Goal: Task Accomplishment & Management: Use online tool/utility

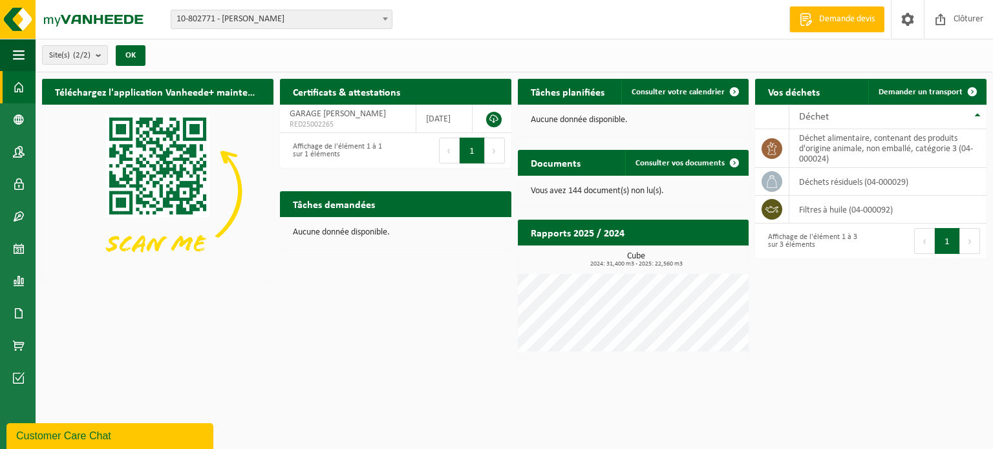
click at [315, 160] on div "Affichage de l'élément 1 à 1 sur 1 éléments" at bounding box center [337, 150] width 103 height 28
click at [238, 19] on span "10-802771 - [PERSON_NAME]" at bounding box center [281, 19] width 220 height 18
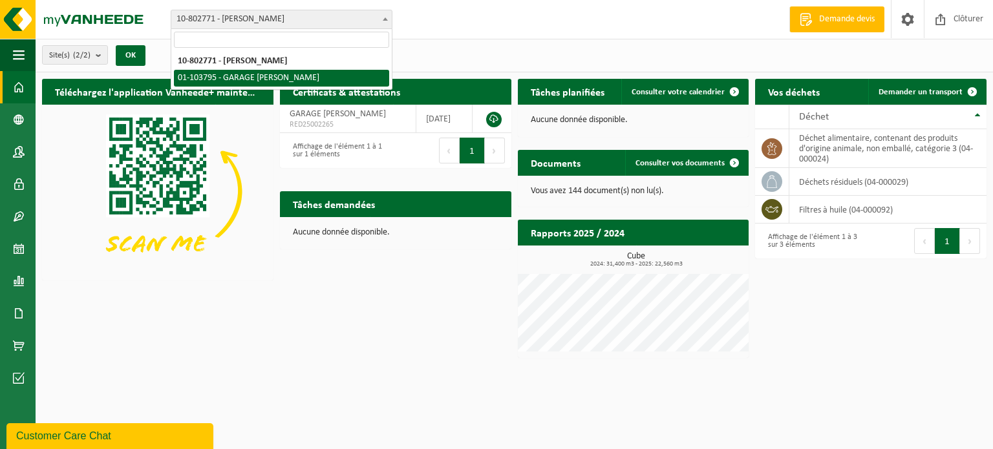
select select "34057"
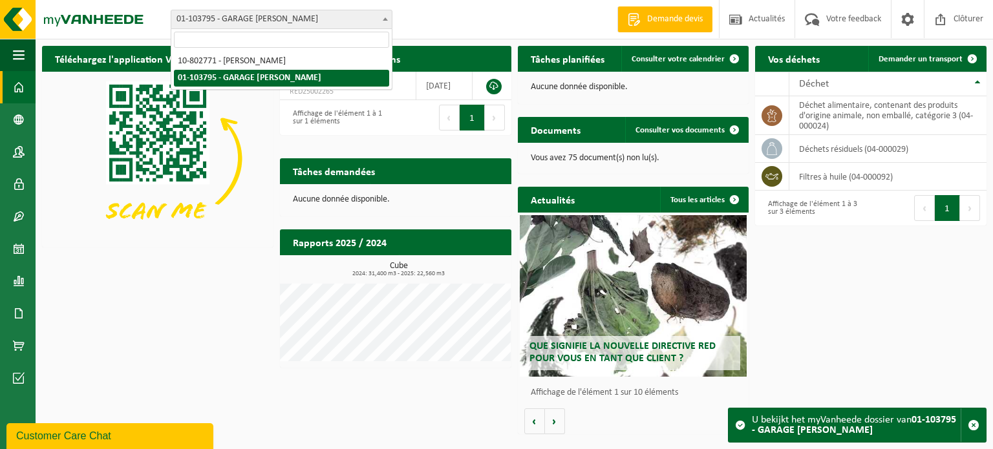
click at [348, 21] on span "01-103795 - GARAGE [PERSON_NAME]" at bounding box center [281, 19] width 220 height 18
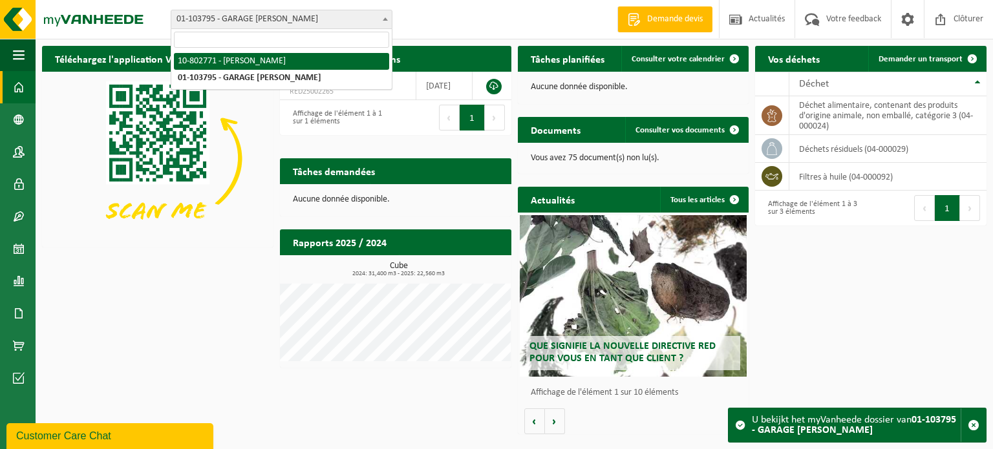
select select "34062"
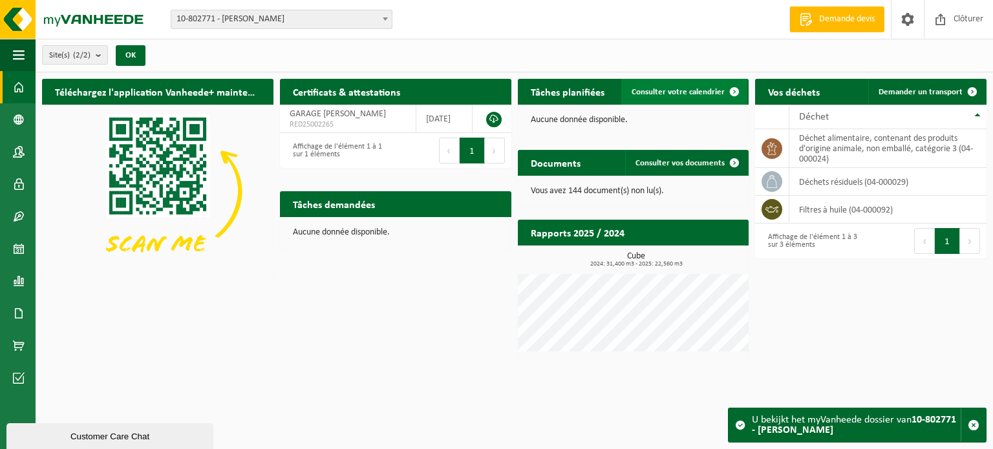
click at [708, 94] on span "Consulter votre calendrier" at bounding box center [677, 92] width 93 height 8
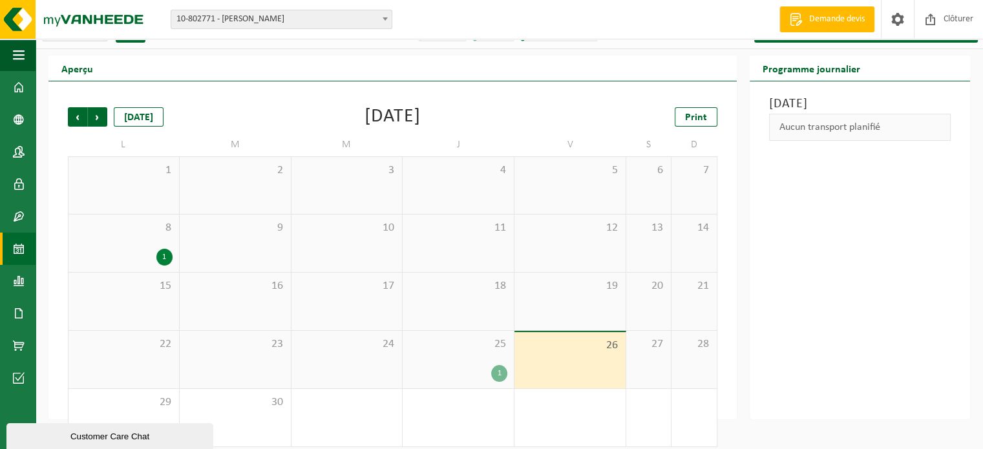
scroll to position [34, 0]
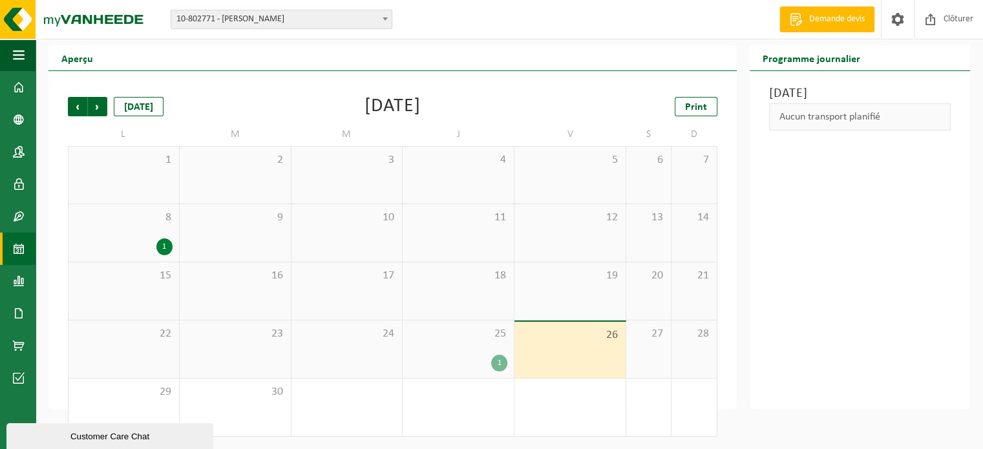
click at [501, 364] on div "1" at bounding box center [499, 363] width 16 height 17
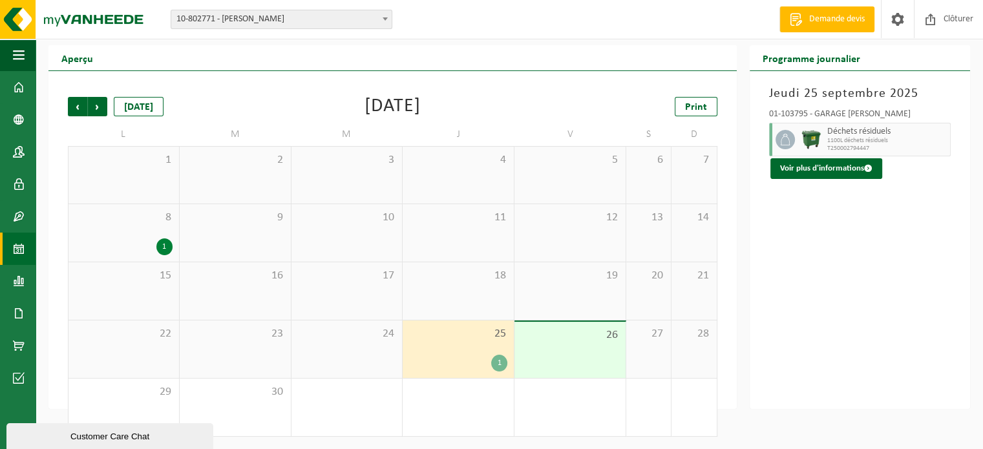
click at [550, 353] on div "26" at bounding box center [569, 350] width 111 height 56
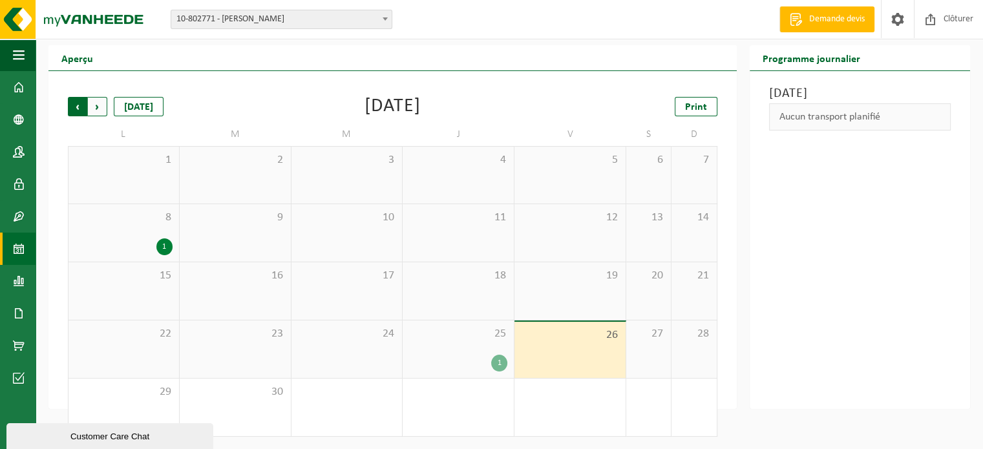
click at [96, 104] on span "Suivant" at bounding box center [97, 106] width 19 height 19
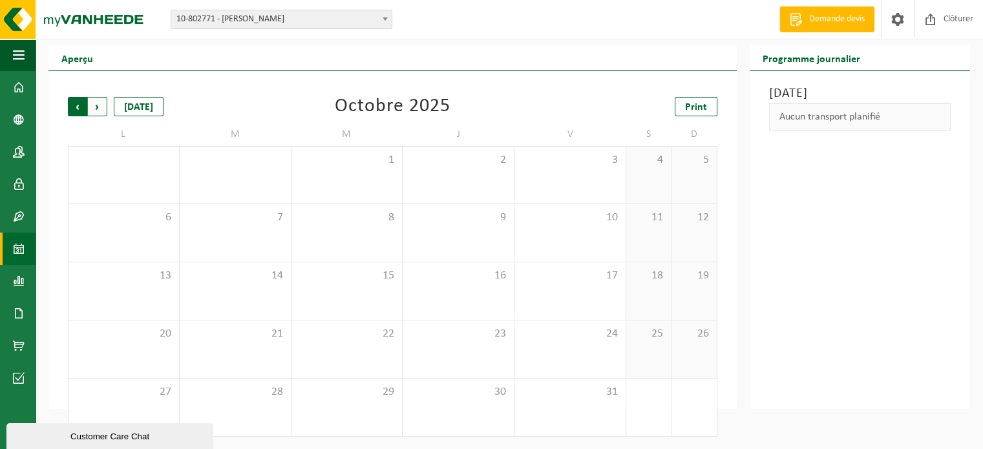
click at [94, 108] on span "Suivant" at bounding box center [97, 106] width 19 height 19
click at [75, 107] on span "Précédent" at bounding box center [77, 106] width 19 height 19
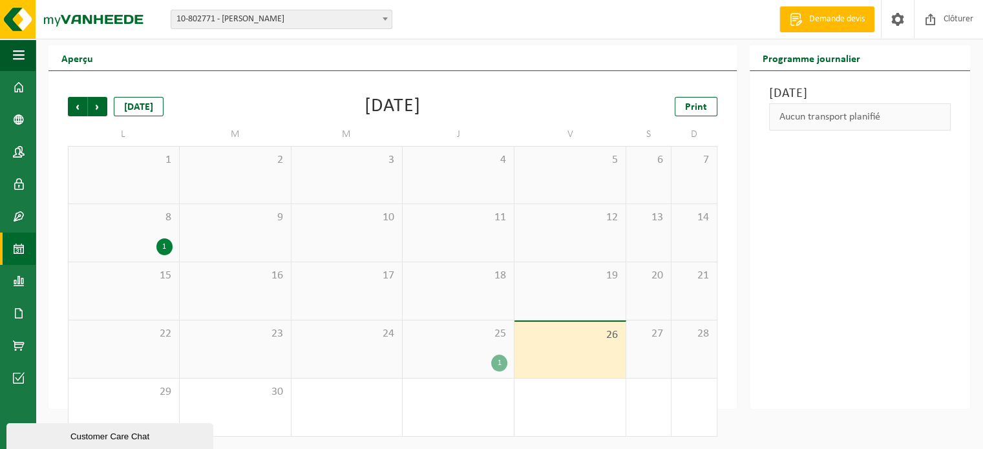
click at [502, 363] on div "1" at bounding box center [499, 363] width 16 height 17
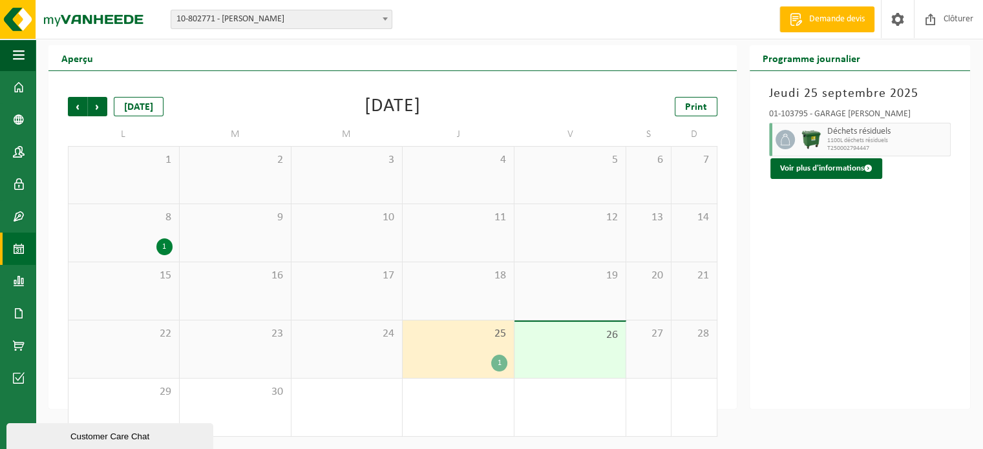
click at [168, 242] on div "1" at bounding box center [164, 246] width 16 height 17
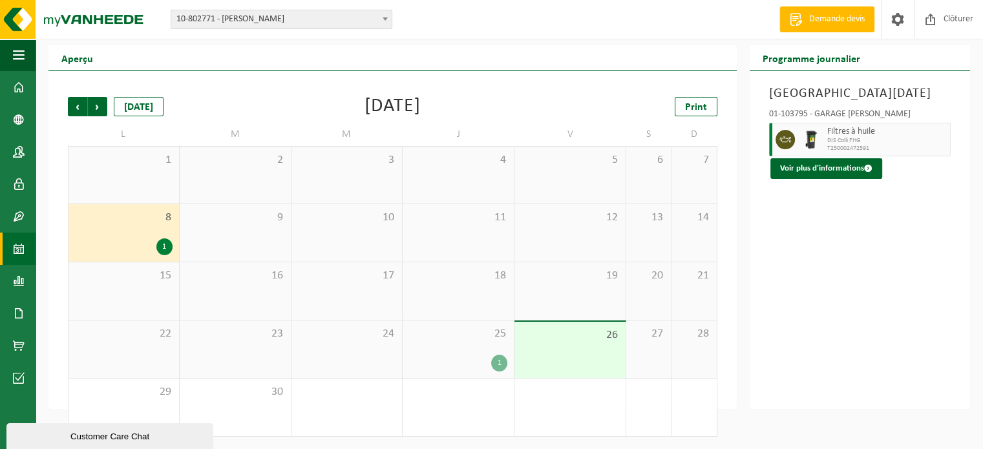
click at [504, 361] on div "1" at bounding box center [499, 363] width 16 height 17
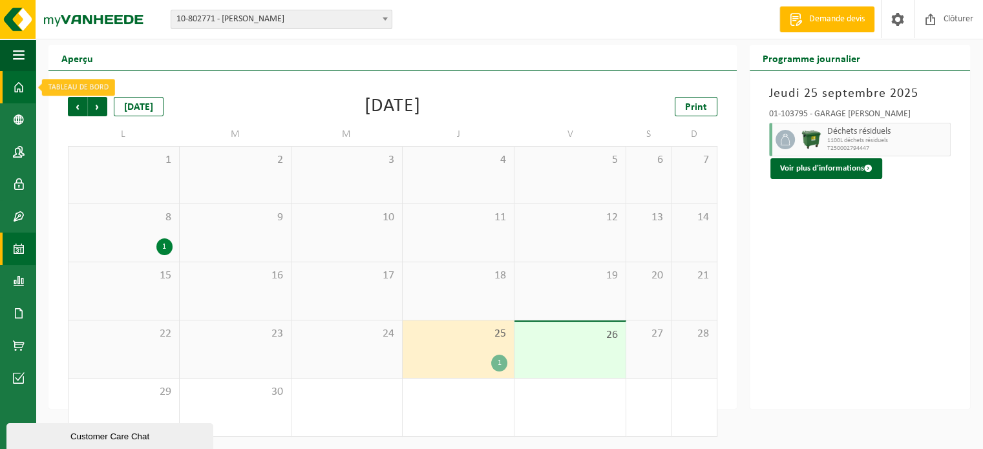
click at [25, 80] on link "Tableau de bord" at bounding box center [18, 87] width 36 height 32
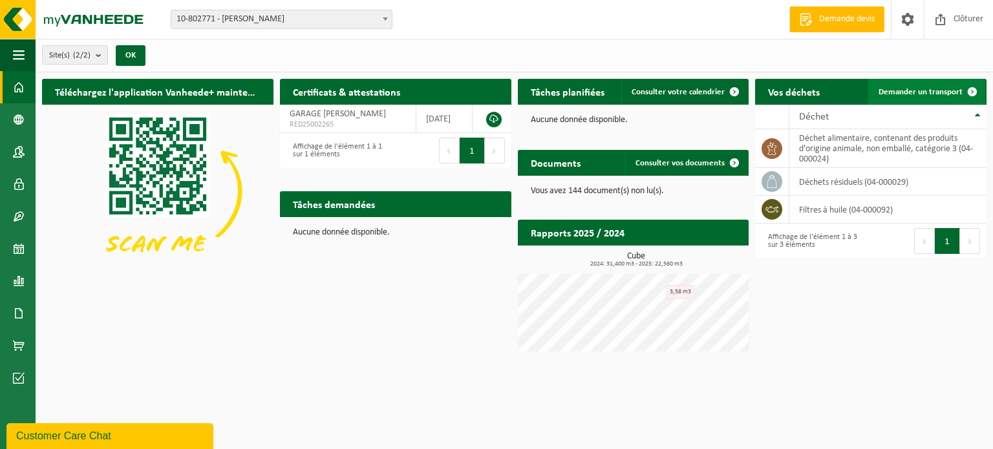
click at [897, 96] on span "Demander un transport" at bounding box center [920, 92] width 84 height 8
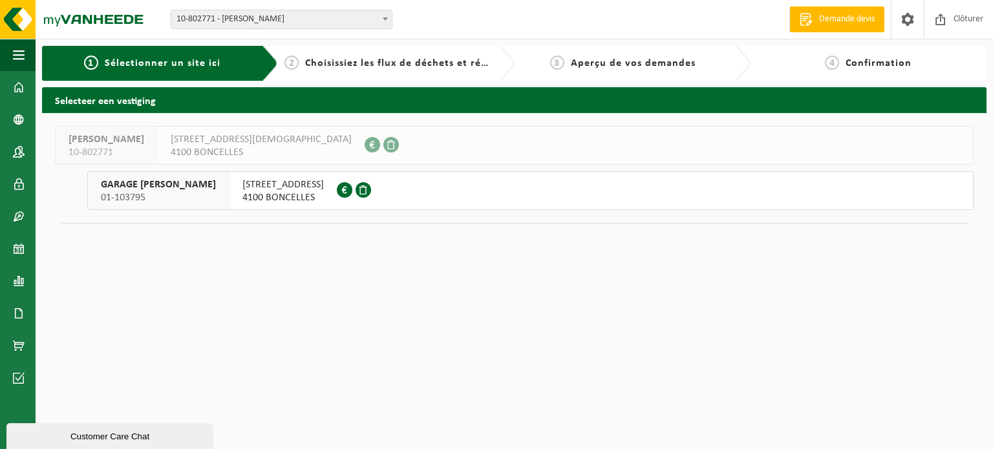
click at [134, 189] on span "GARAGE PEETERS CÉDRIC" at bounding box center [158, 184] width 115 height 13
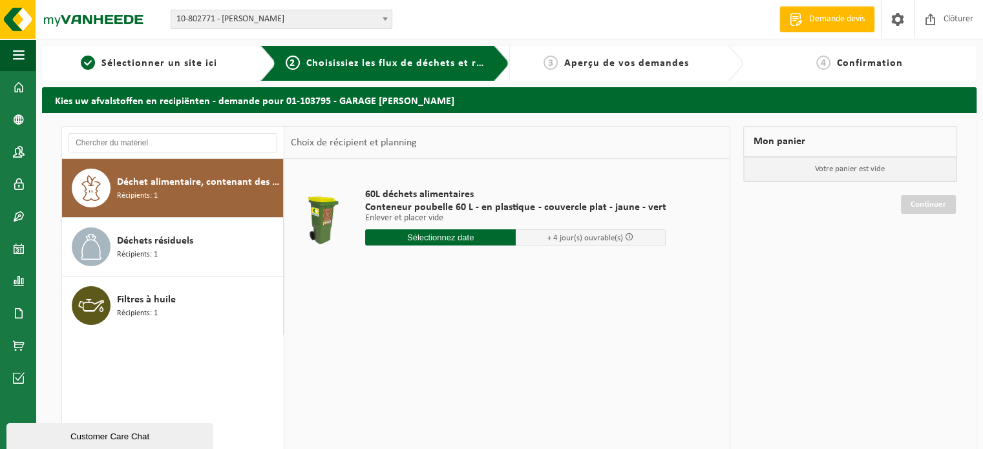
click at [159, 205] on div "Déchet alimentaire, contenant des produits d'origine animale, non emballé, caté…" at bounding box center [198, 188] width 163 height 39
click at [441, 241] on input "text" at bounding box center [440, 237] width 151 height 16
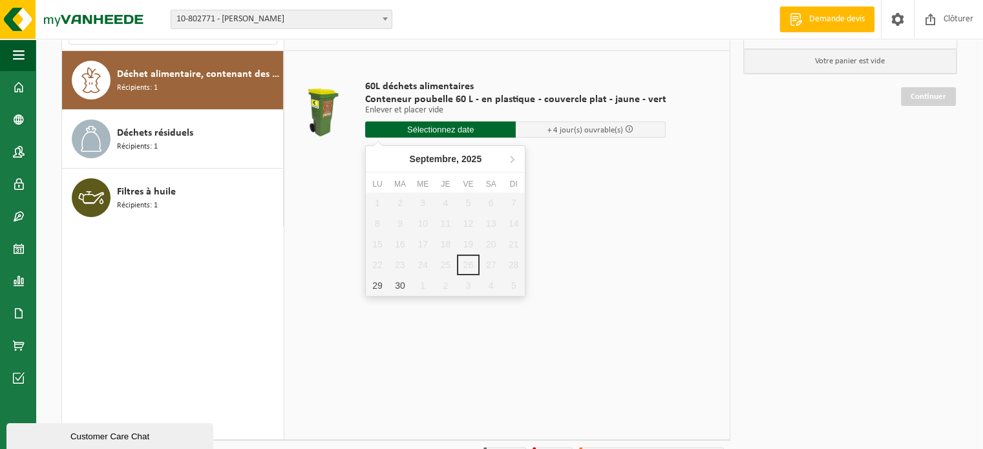
scroll to position [129, 0]
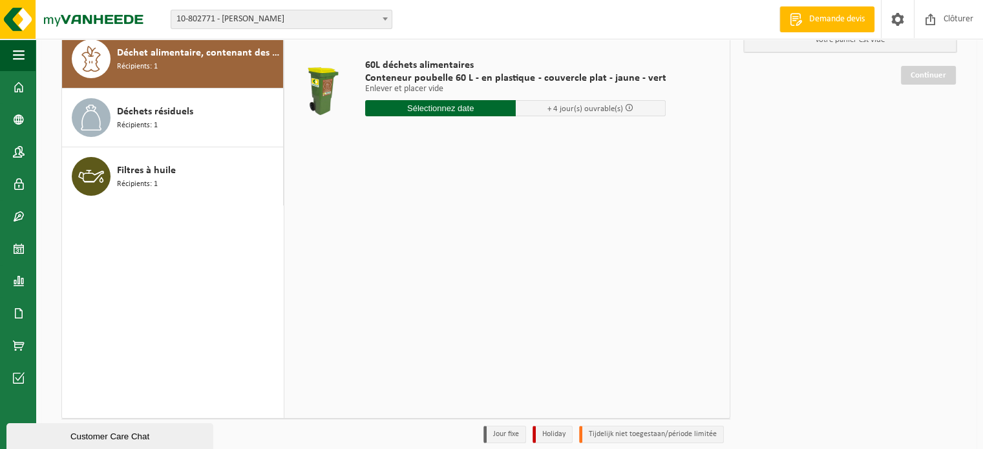
click at [625, 108] on span at bounding box center [629, 107] width 8 height 8
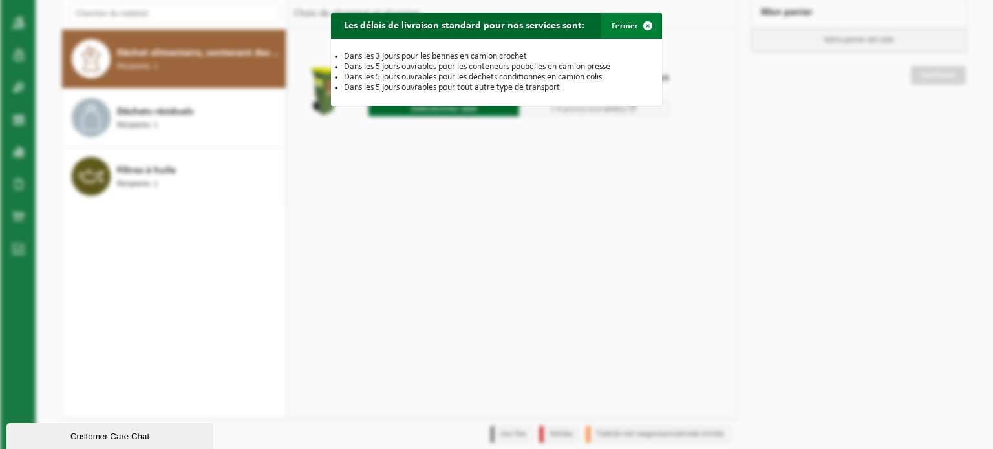
click at [645, 26] on span "button" at bounding box center [648, 26] width 26 height 26
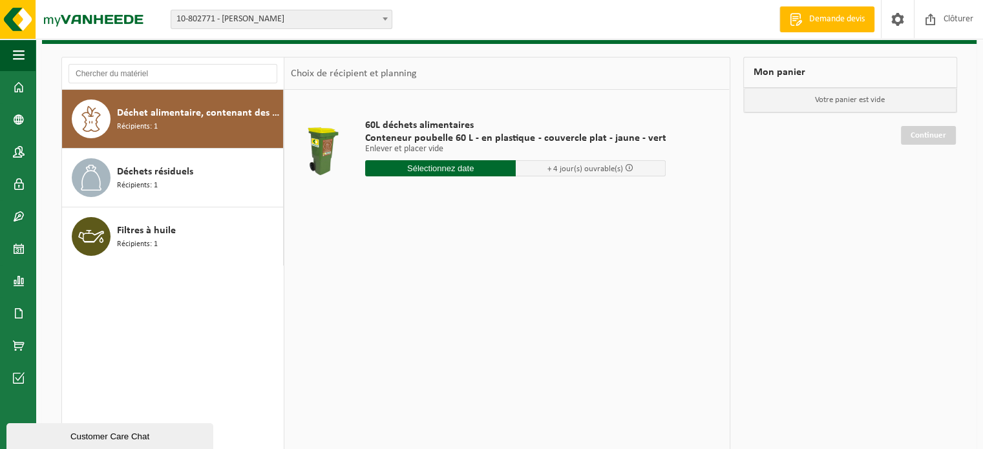
scroll to position [0, 0]
